Goal: Task Accomplishment & Management: Complete application form

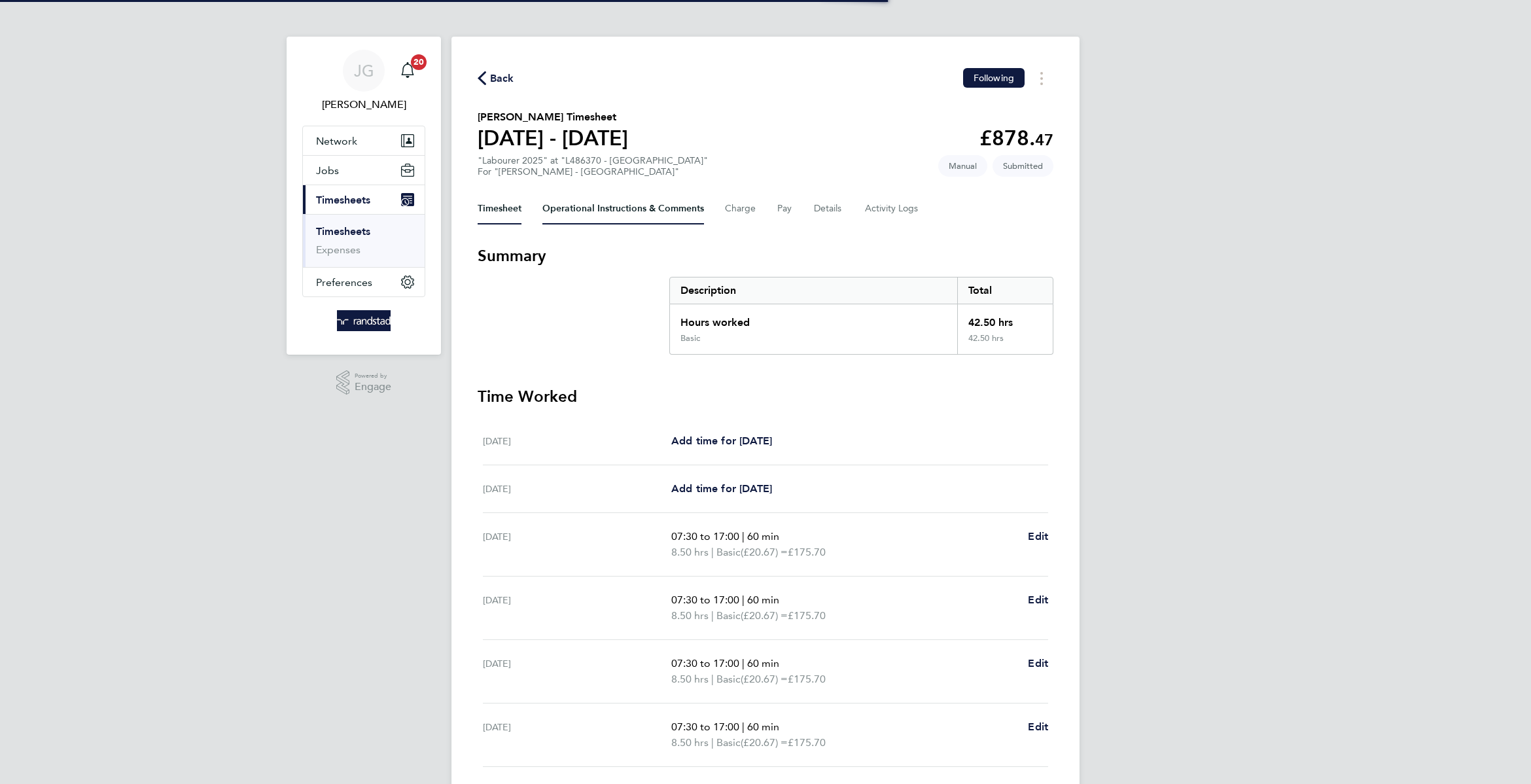
click at [658, 213] on Comments-tab "Operational Instructions & Comments" at bounding box center [623, 208] width 161 height 32
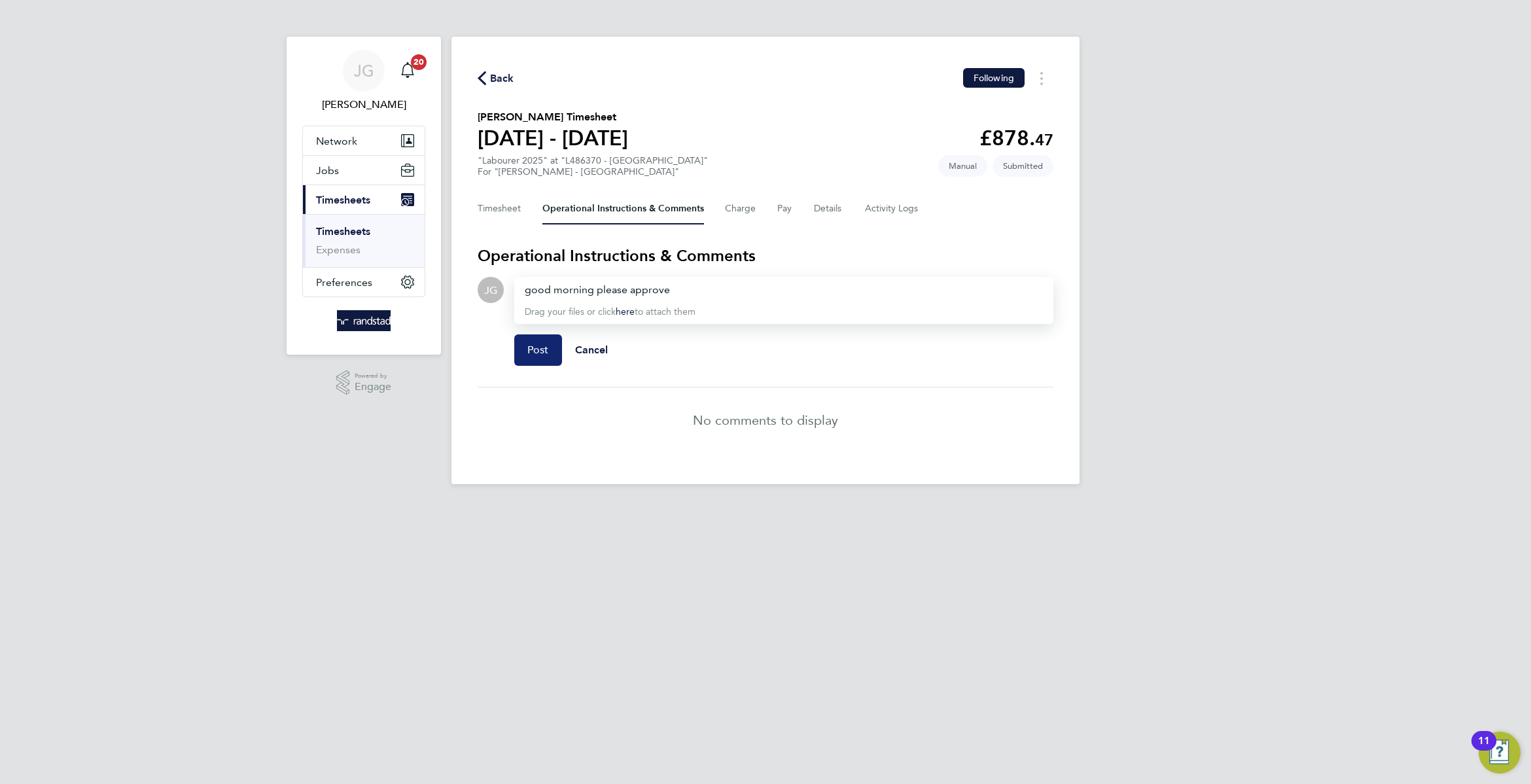
click at [547, 346] on span "Post" at bounding box center [538, 350] width 22 height 14
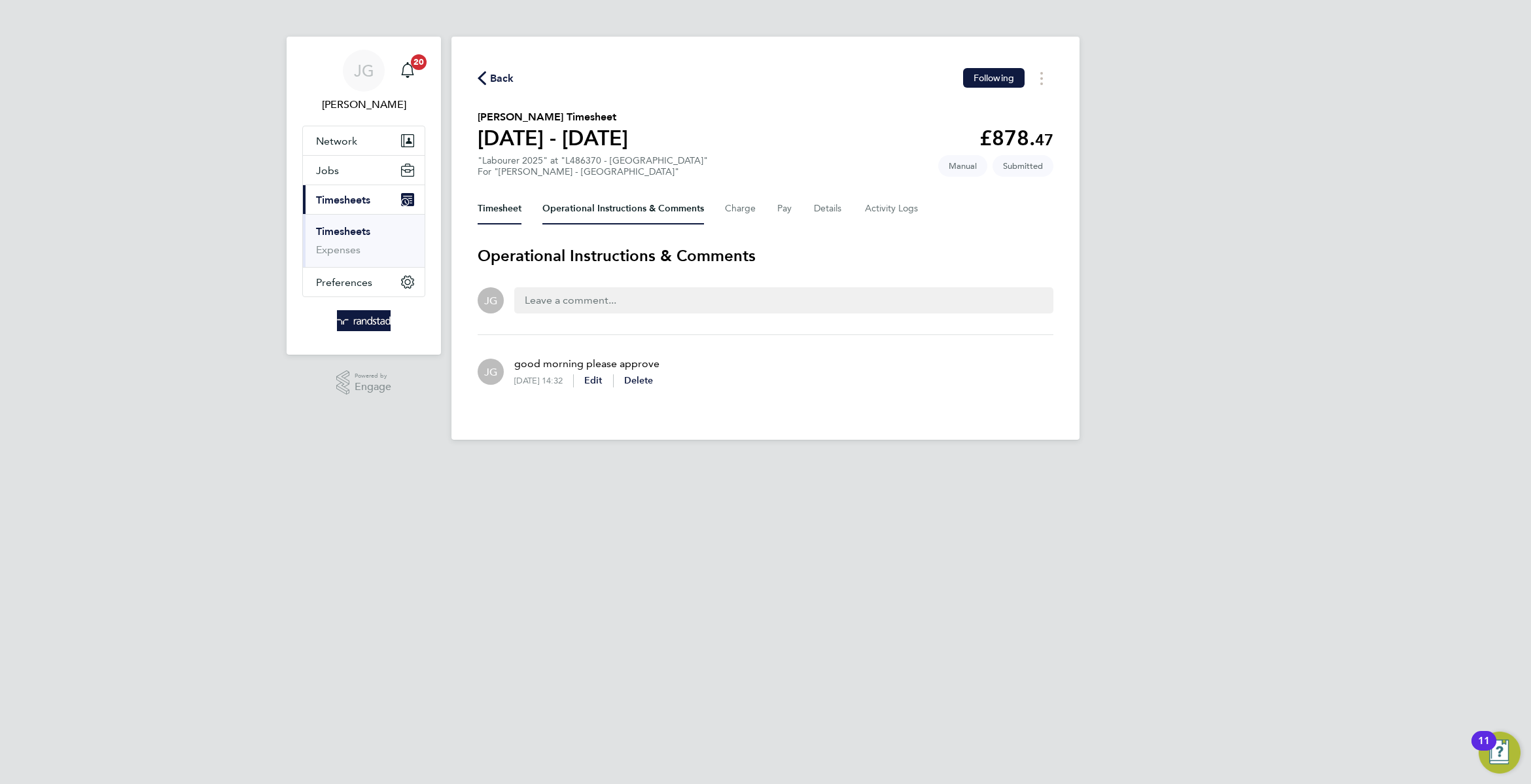
click at [489, 198] on button "Timesheet" at bounding box center [499, 208] width 44 height 32
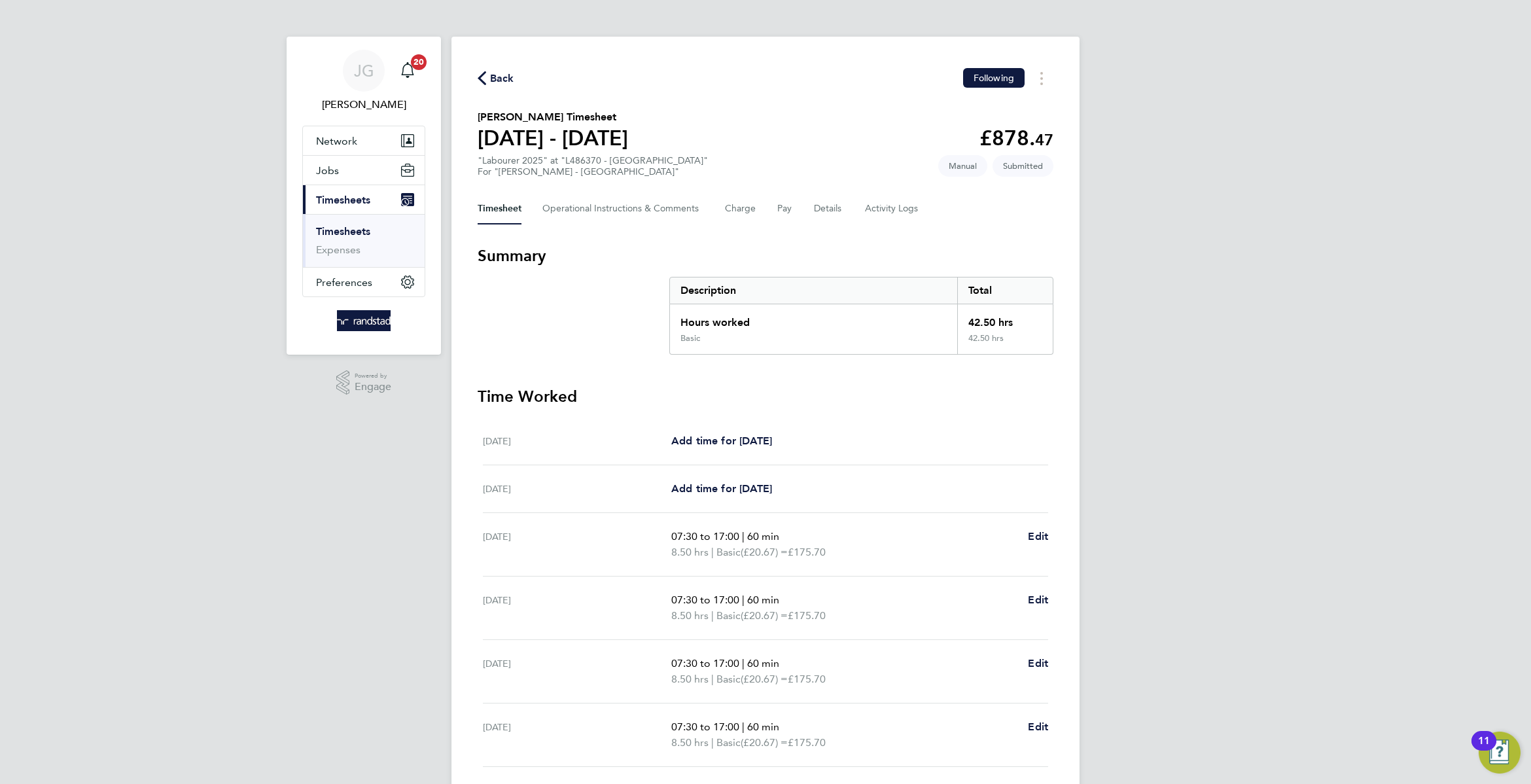
click at [520, 74] on div "Back Following" at bounding box center [765, 78] width 576 height 20
click at [503, 68] on div "Back Following" at bounding box center [765, 78] width 576 height 20
click at [533, 87] on div "Back Following" at bounding box center [765, 78] width 576 height 20
click at [512, 69] on div "Back Following" at bounding box center [765, 78] width 576 height 20
click at [511, 73] on span "Back" at bounding box center [502, 78] width 24 height 15
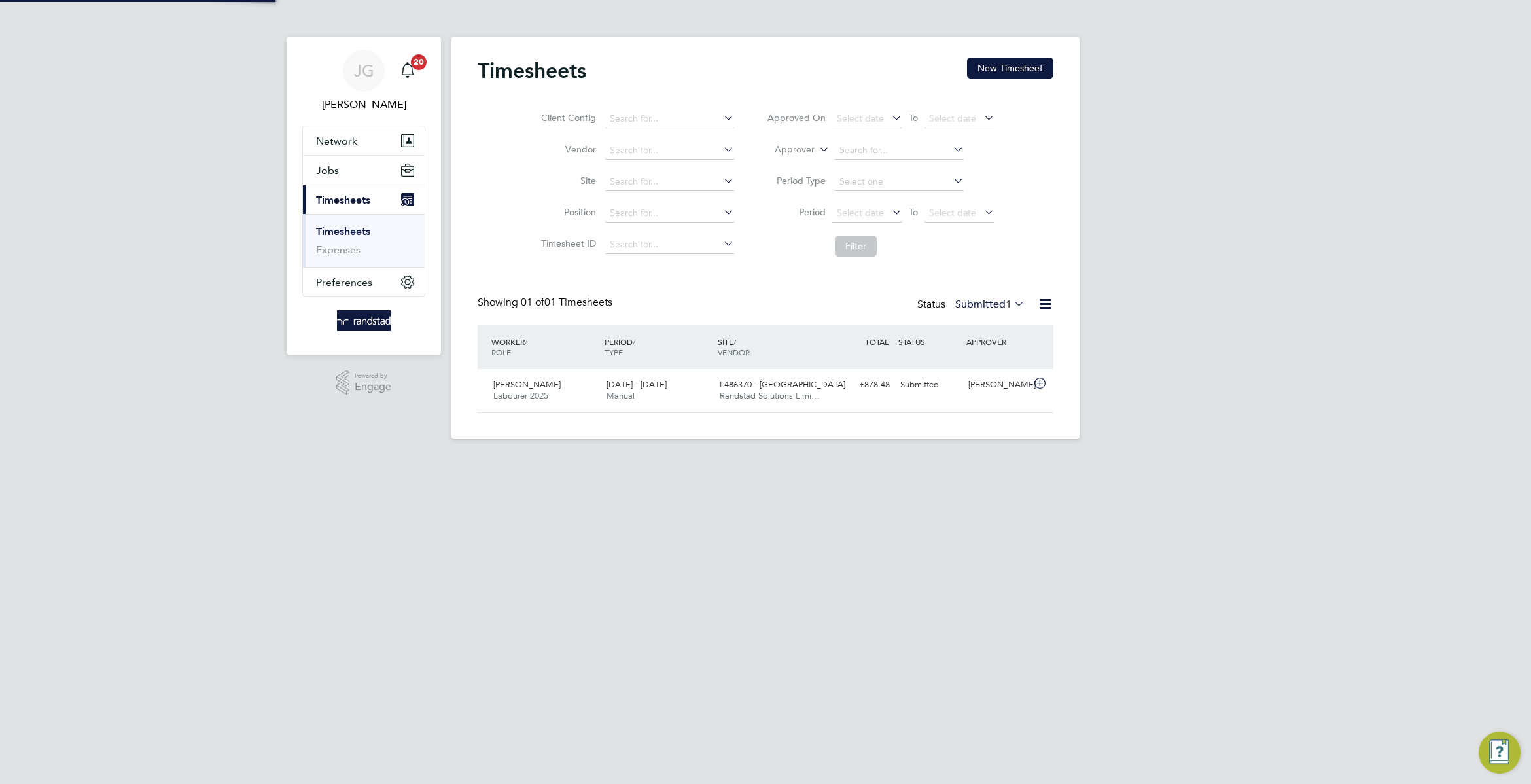
click at [955, 79] on div "Timesheets New Timesheet" at bounding box center [765, 78] width 576 height 40
click at [986, 75] on button "New Timesheet" at bounding box center [1010, 68] width 87 height 21
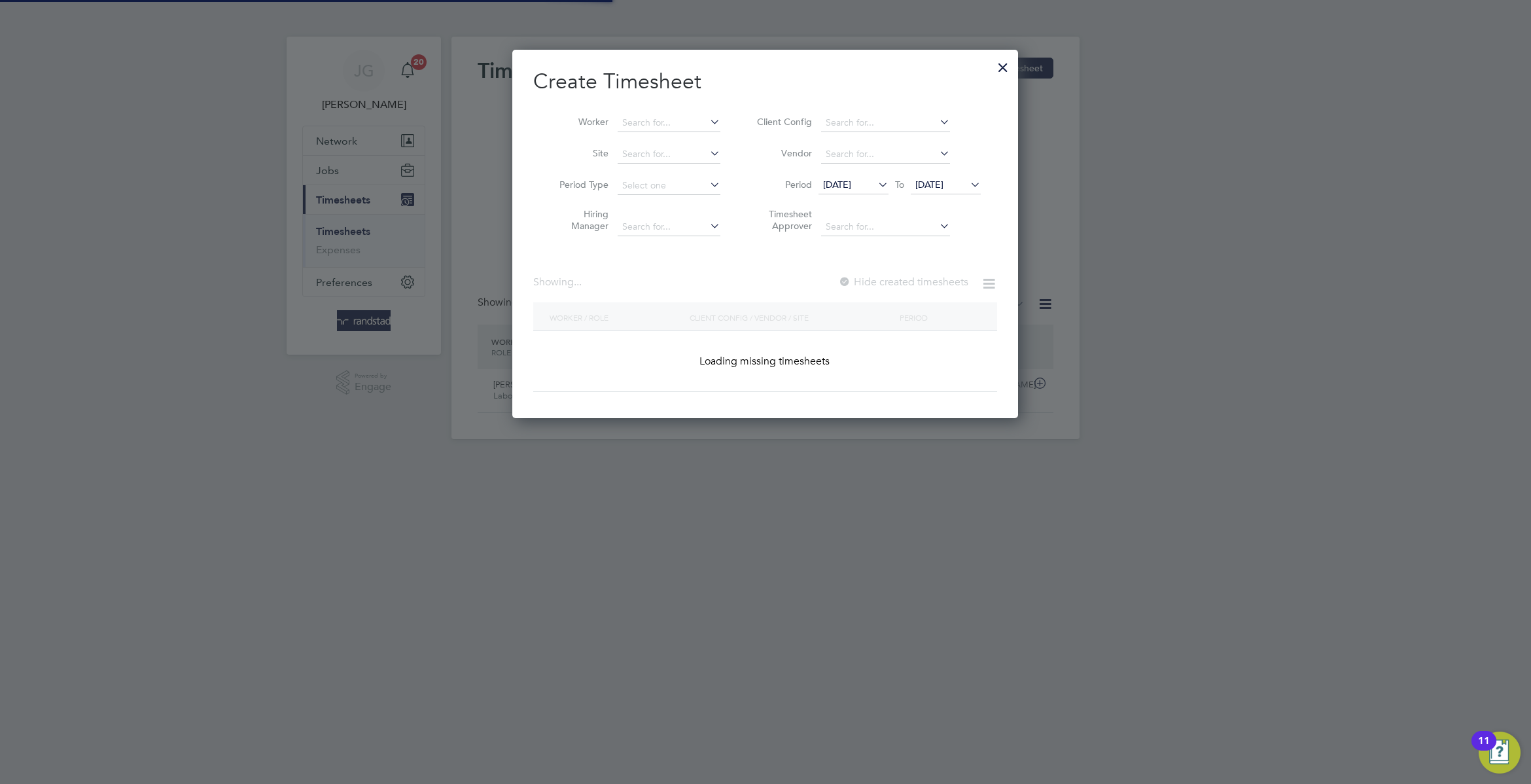
scroll to position [370, 505]
click at [668, 127] on input at bounding box center [669, 123] width 103 height 18
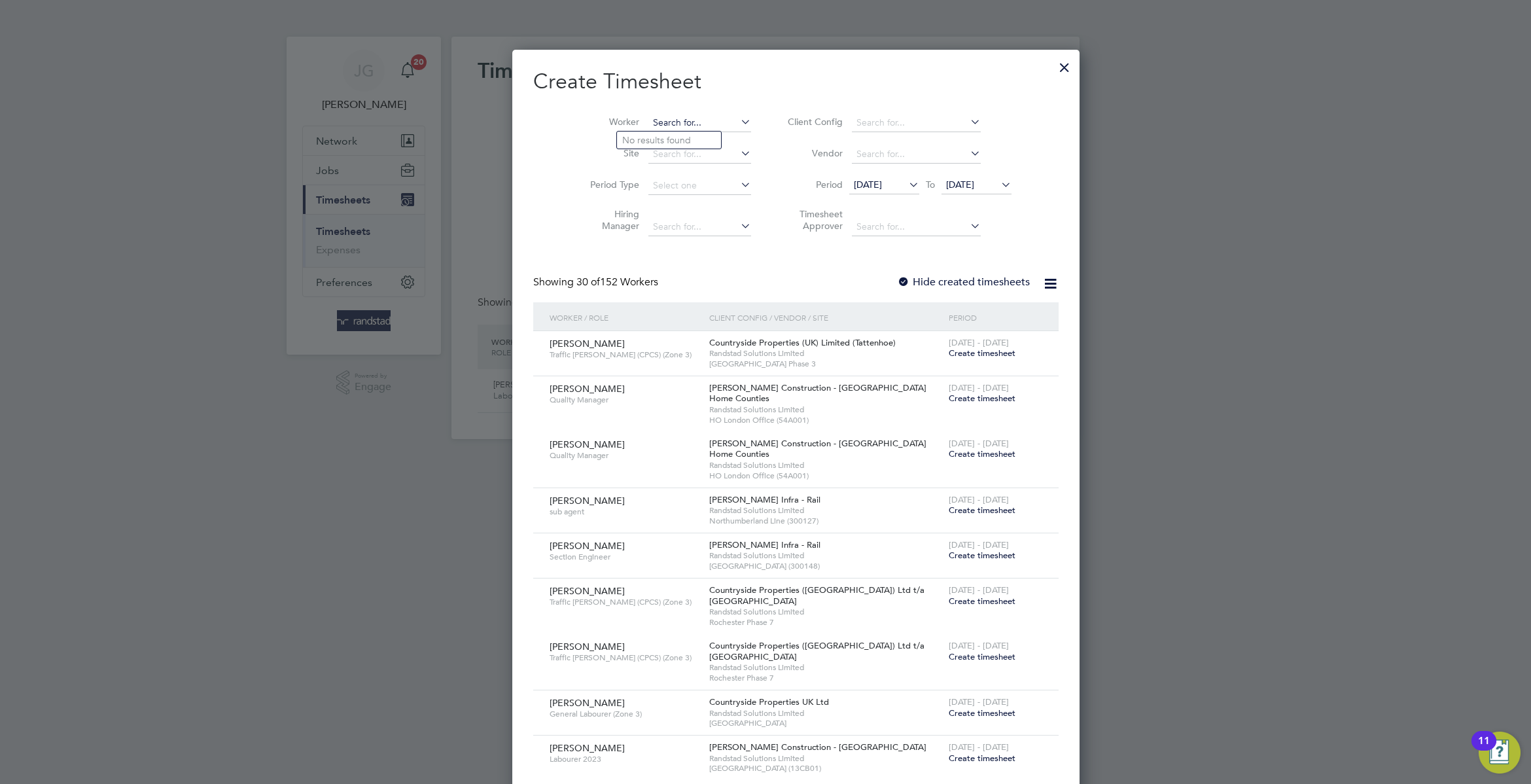
scroll to position [2209, 505]
click at [696, 163] on input at bounding box center [699, 154] width 103 height 18
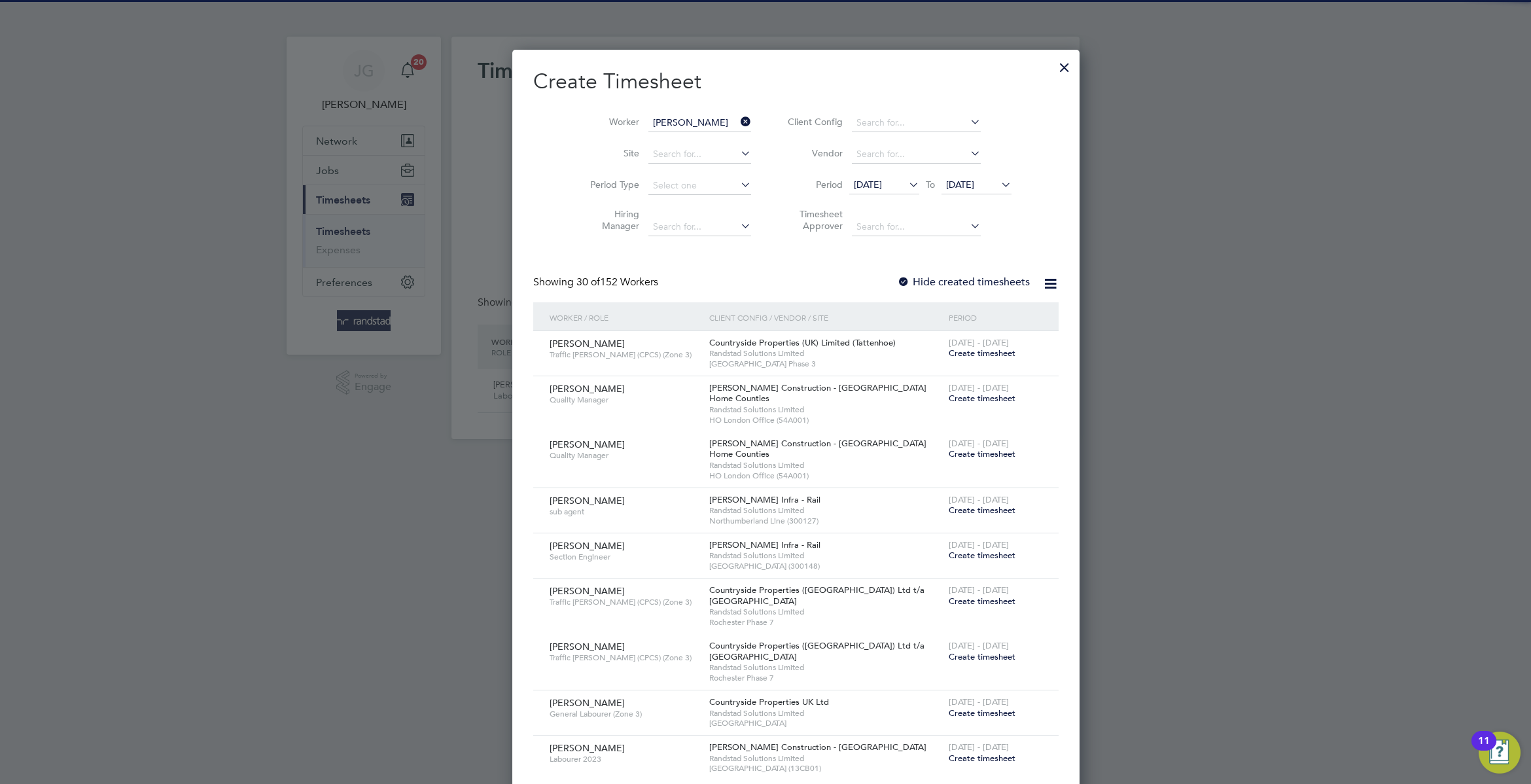
click at [681, 149] on li "Stephen Mcglenn" at bounding box center [697, 141] width 161 height 18
type input "Stephen Mcglenn"
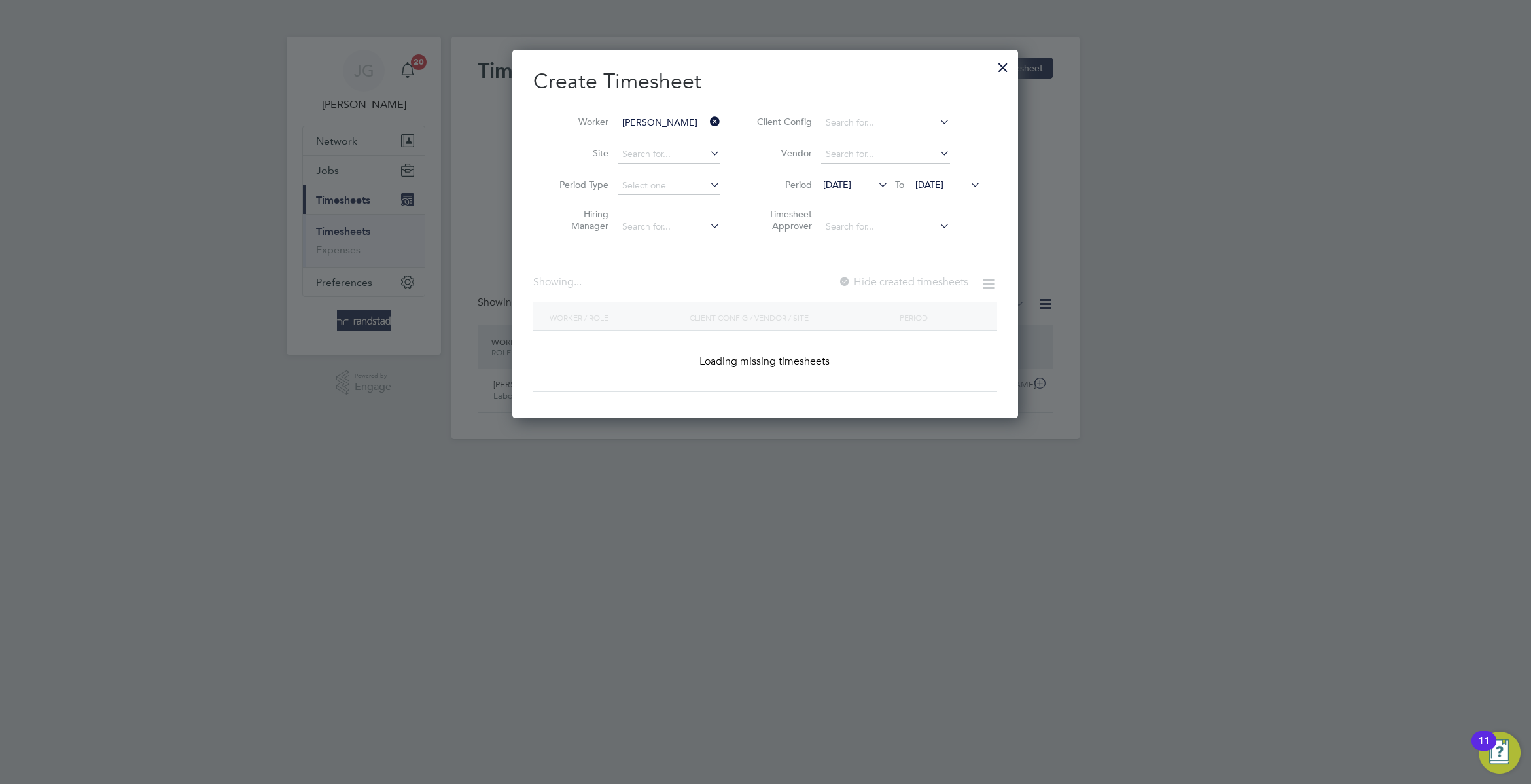
scroll to position [370, 505]
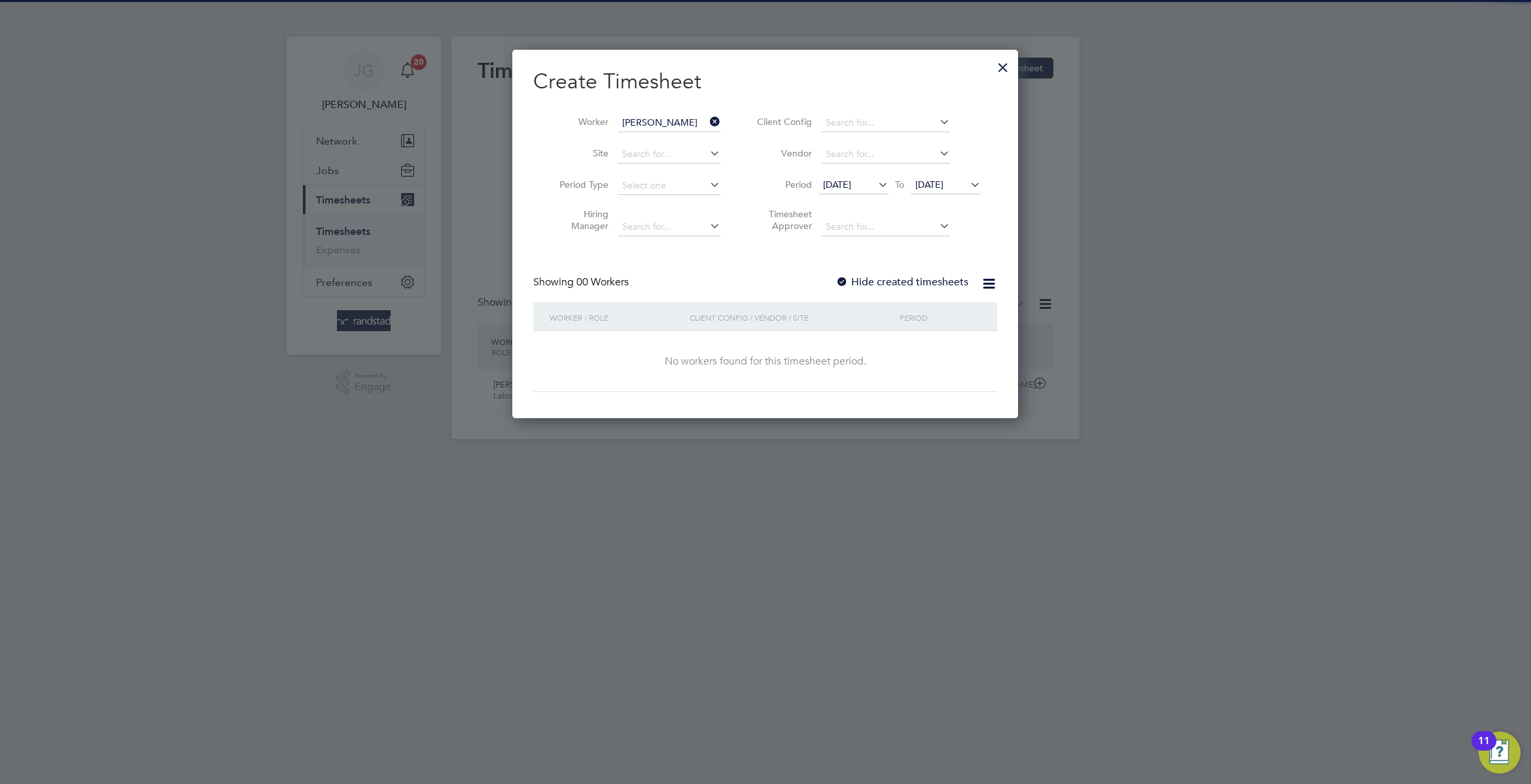
click at [965, 277] on label "Hide created timesheets" at bounding box center [901, 281] width 133 height 14
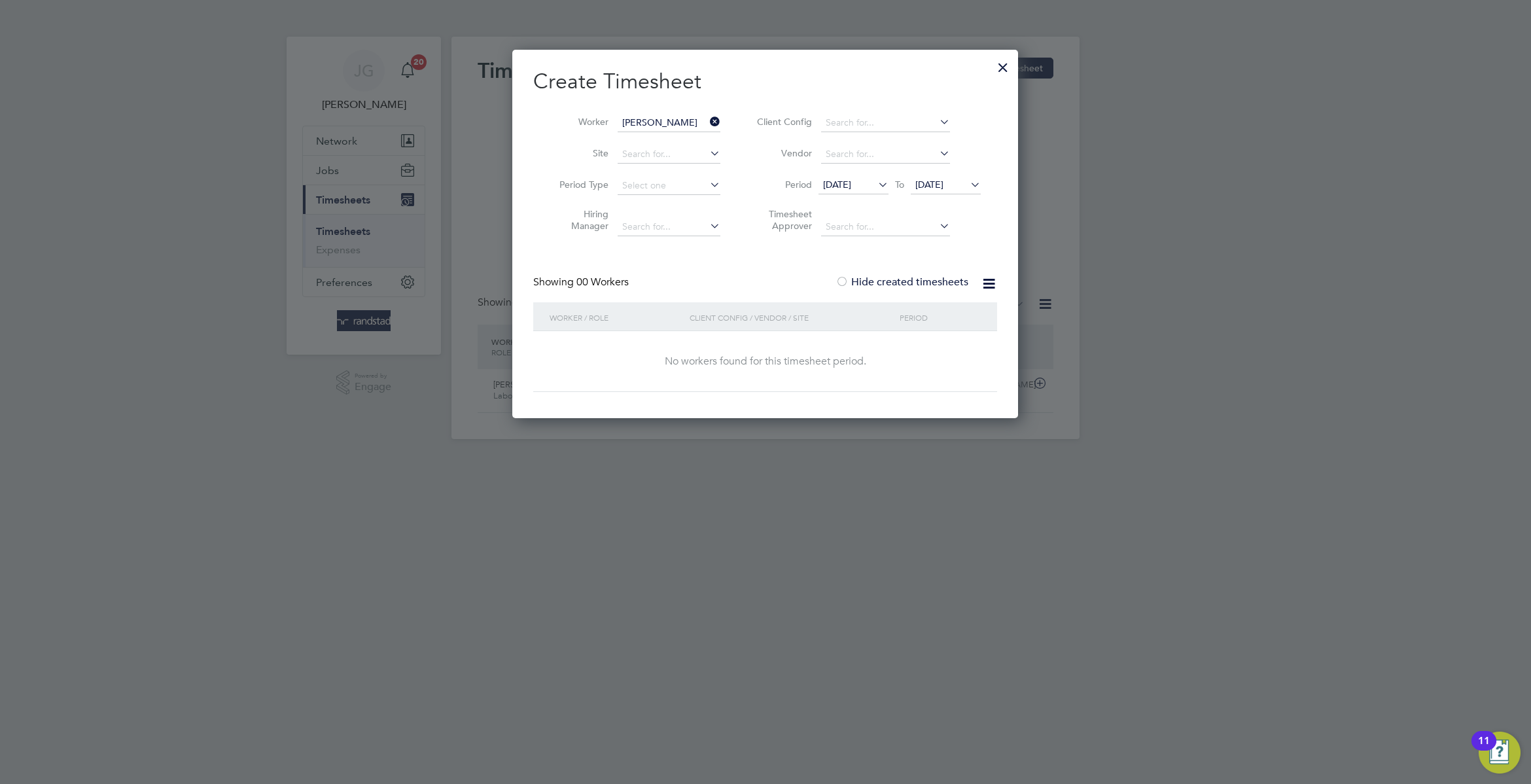
click at [953, 178] on span "04 Aug 2025" at bounding box center [945, 186] width 70 height 18
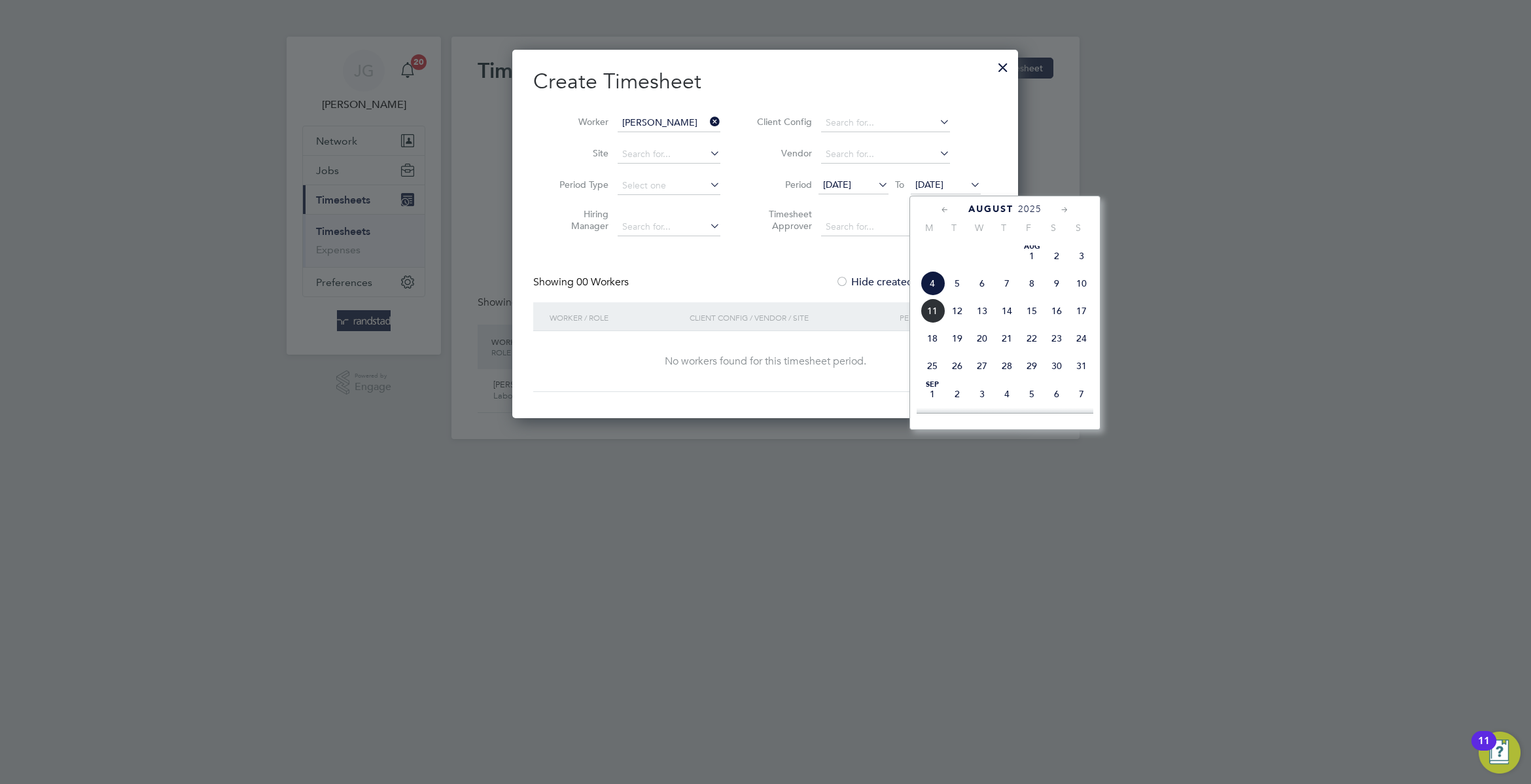
click at [1030, 296] on span "8" at bounding box center [1032, 283] width 25 height 25
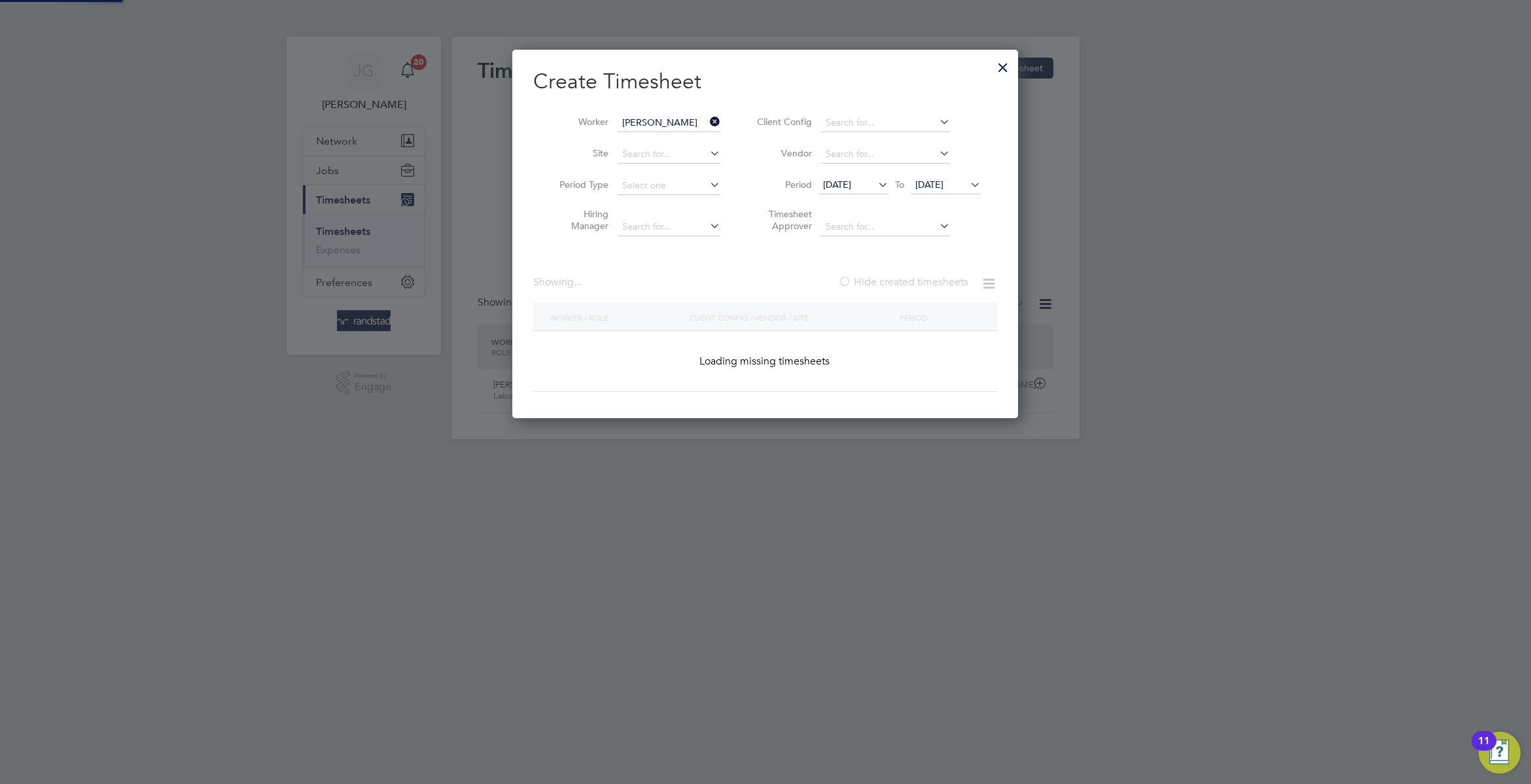
scroll to position [400, 505]
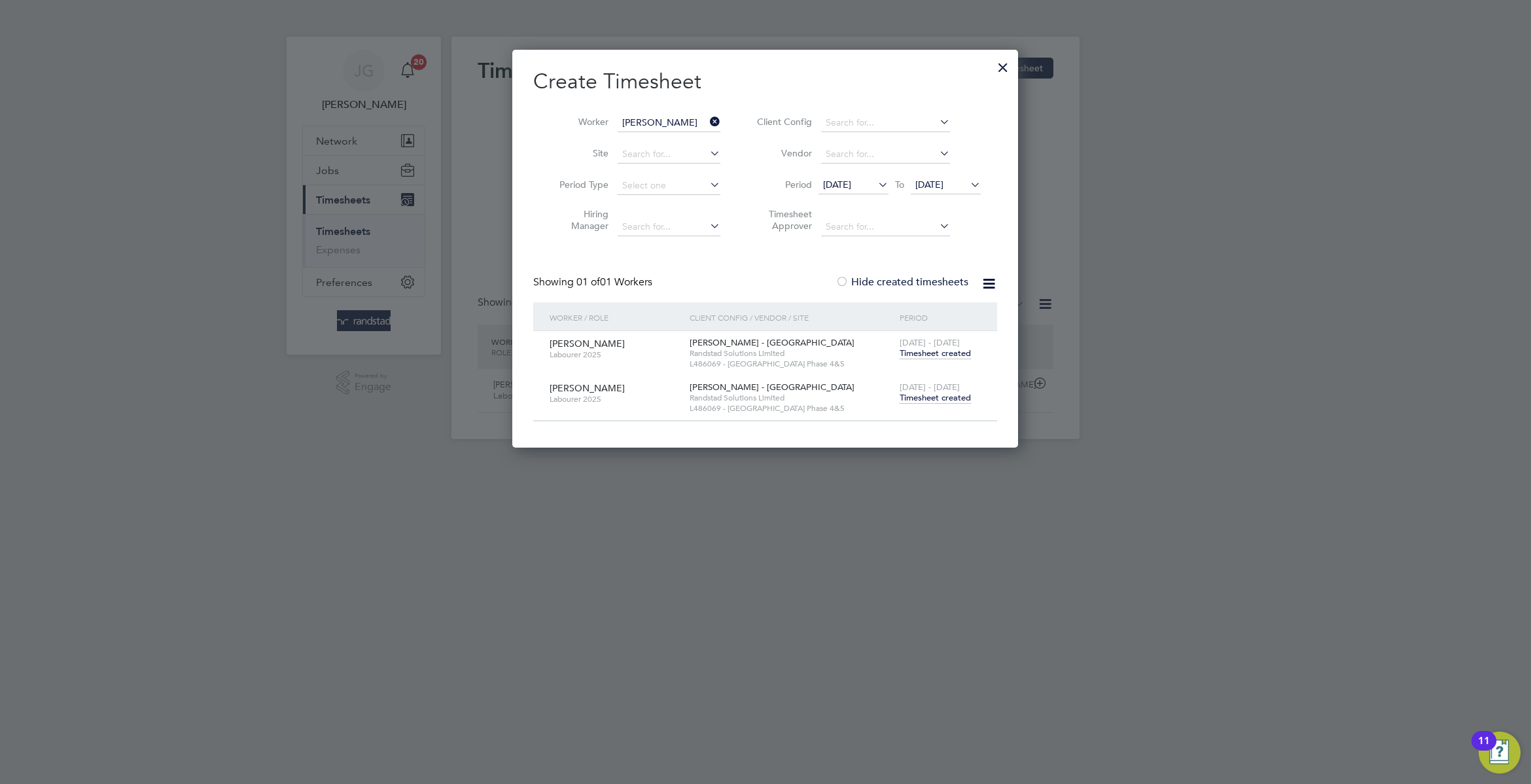
click at [932, 401] on span "Timesheet created" at bounding box center [935, 397] width 71 height 12
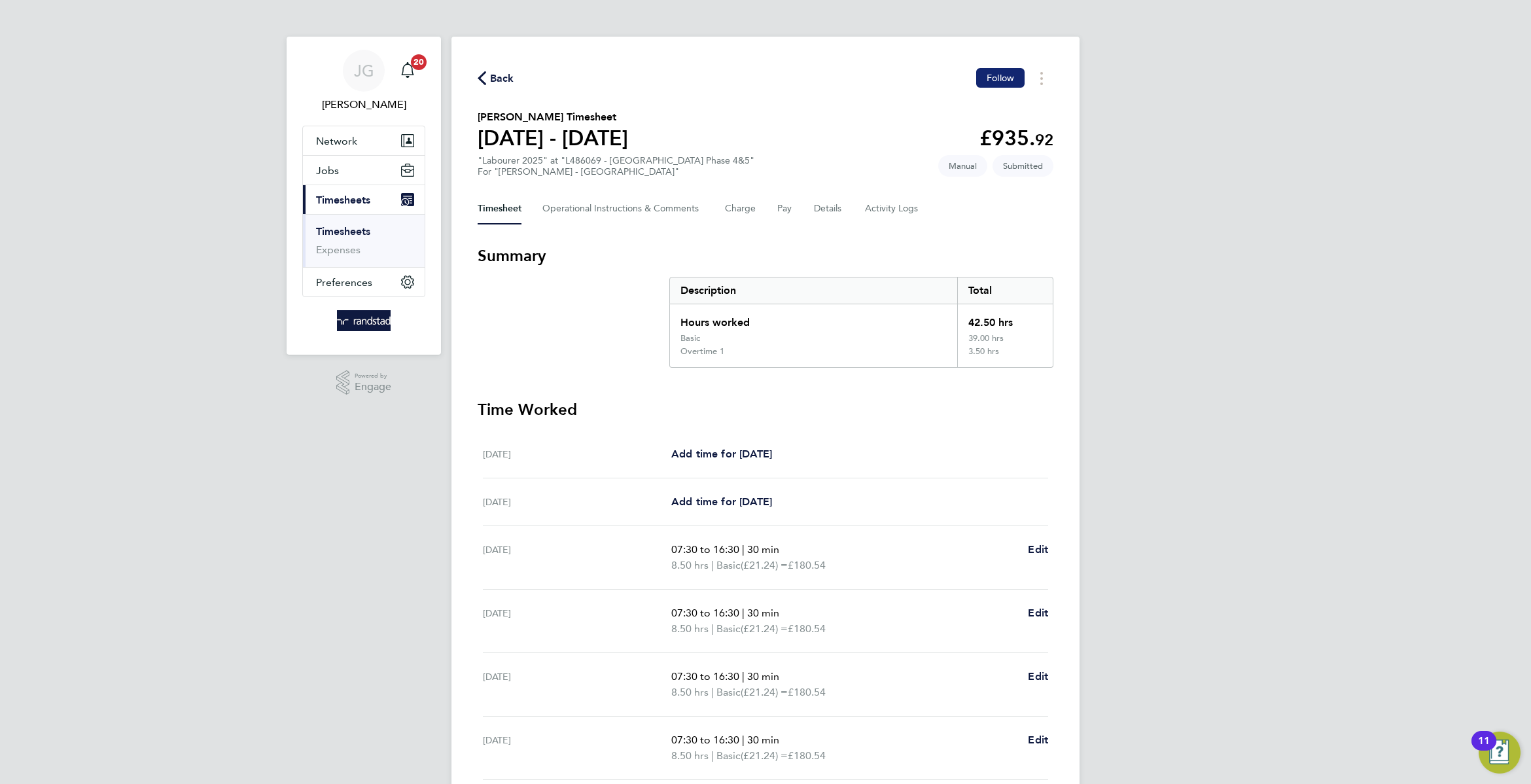
click at [1024, 82] on button "Follow" at bounding box center [1001, 78] width 49 height 20
click at [576, 172] on div "For "[PERSON_NAME] - [GEOGRAPHIC_DATA]"" at bounding box center [615, 171] width 277 height 11
click at [615, 227] on div "Back Following Stephen Mcglenn's Timesheet 02 - 08 Aug 2025 £935. 92 "Labourer …" at bounding box center [765, 508] width 628 height 943
click at [606, 212] on Comments-tab "Operational Instructions & Comments" at bounding box center [623, 208] width 161 height 32
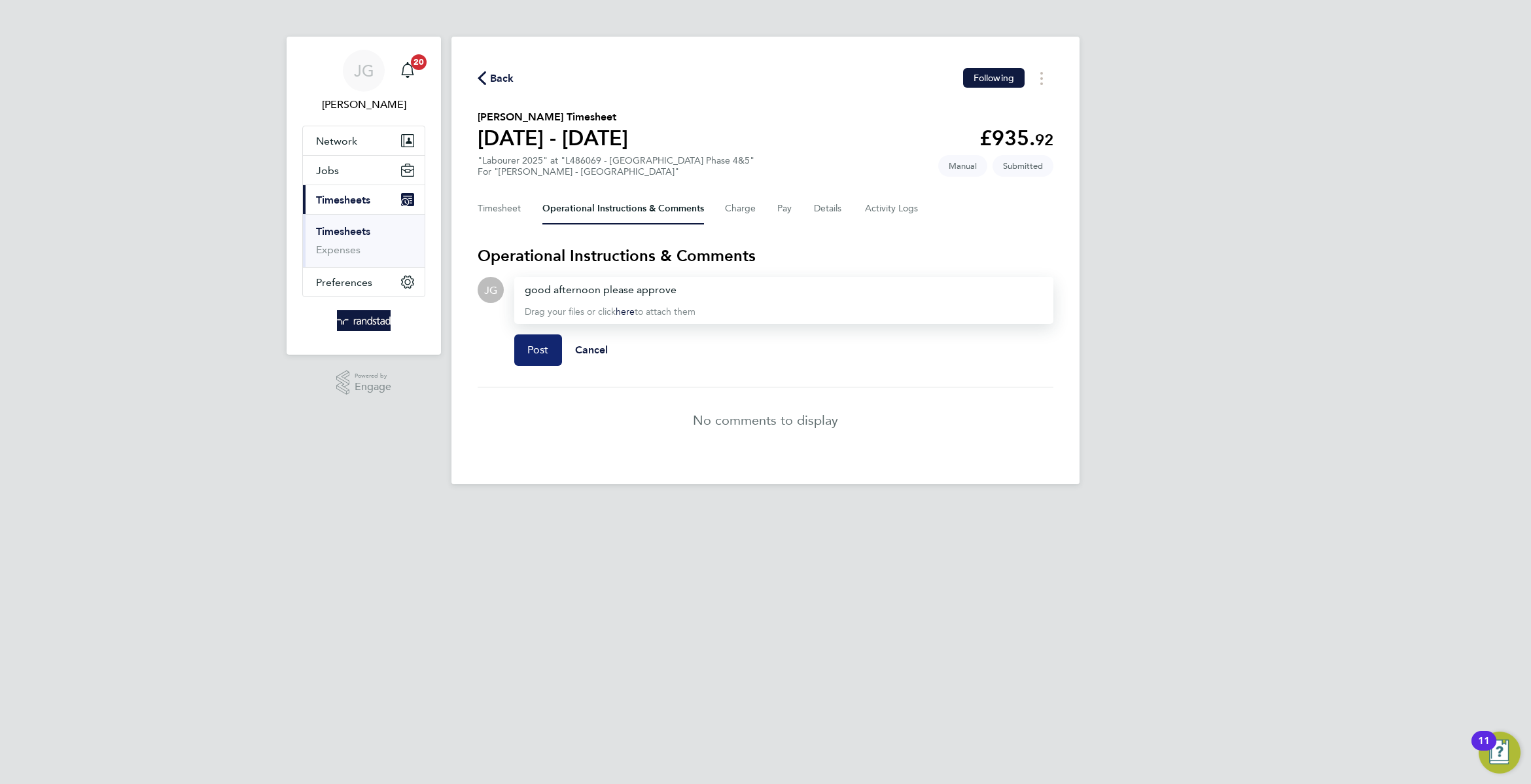
click at [543, 337] on button "Post" at bounding box center [538, 349] width 48 height 32
